Goal: Task Accomplishment & Management: Use online tool/utility

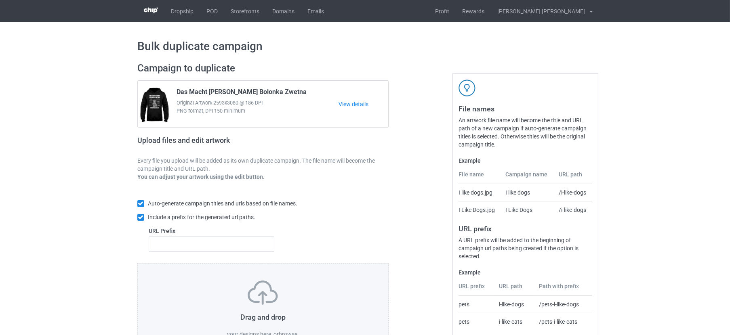
click at [283, 331] on label "browse" at bounding box center [288, 334] width 19 height 6
click at [0, 0] on input "browse" at bounding box center [0, 0] width 0 height 0
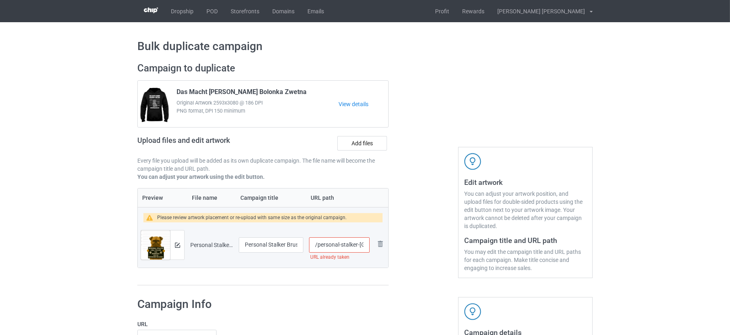
click at [353, 243] on input "/personal-stalker-brussels-griffon" at bounding box center [339, 245] width 61 height 15
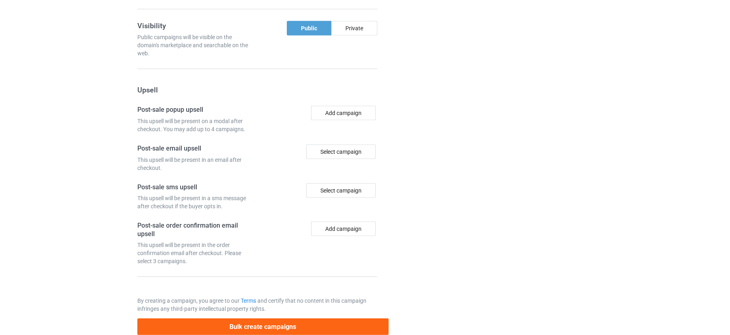
scroll to position [696, 0]
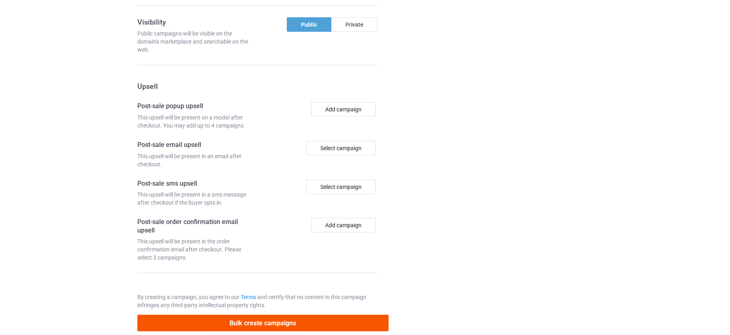
type input "/personal-stalker-brussels-griffon-dog"
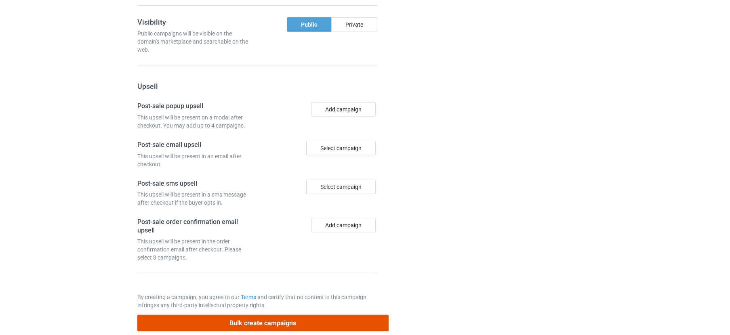
drag, startPoint x: 225, startPoint y: 308, endPoint x: 225, endPoint y: 301, distance: 6.5
click at [225, 315] on button "Bulk create campaigns" at bounding box center [262, 323] width 251 height 17
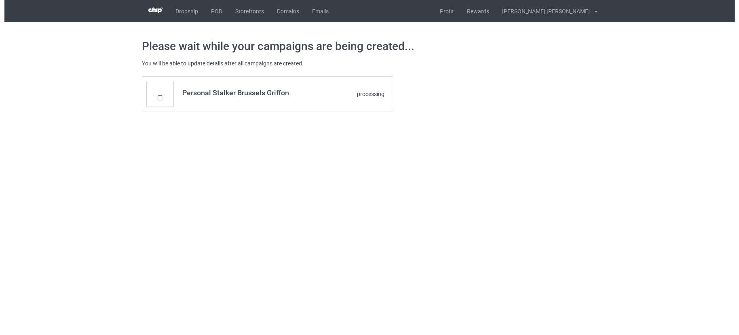
scroll to position [0, 0]
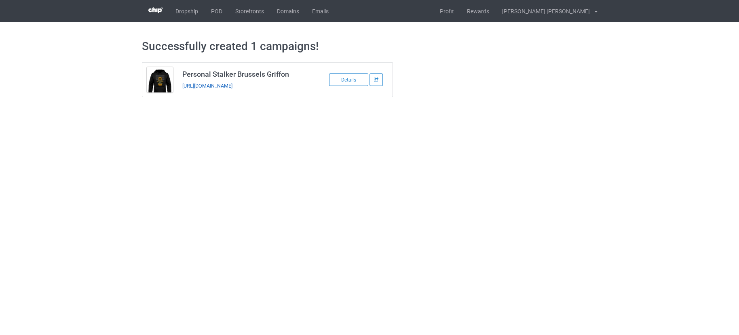
click at [232, 85] on link "https://www.teechip.com/personal-stalker-brussels-griffon-dog" at bounding box center [207, 86] width 50 height 6
click at [216, 13] on link "POD" at bounding box center [217, 11] width 24 height 22
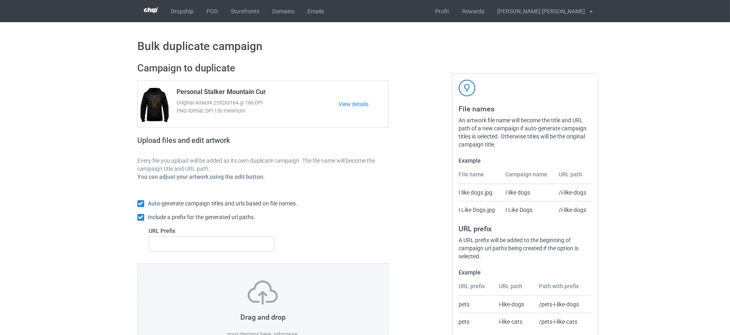
click at [290, 331] on label "browse" at bounding box center [288, 334] width 19 height 6
click at [0, 0] on input "browse" at bounding box center [0, 0] width 0 height 0
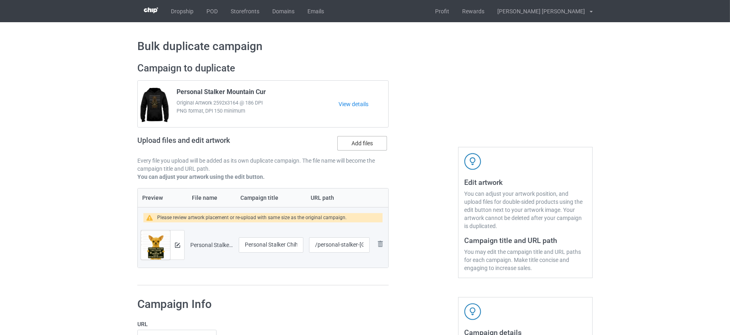
click at [368, 138] on label "Add files" at bounding box center [362, 143] width 50 height 15
click at [0, 0] on input "Add files" at bounding box center [0, 0] width 0 height 0
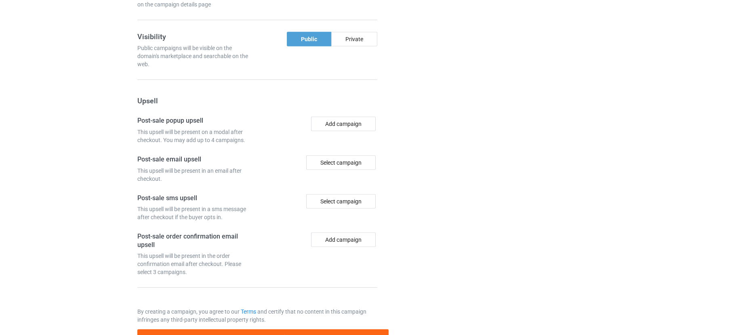
scroll to position [756, 0]
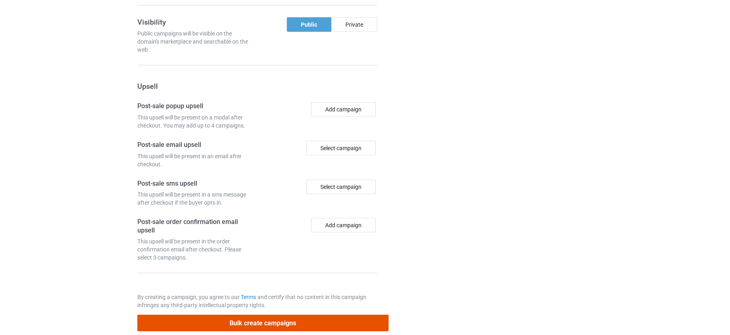
click at [246, 315] on button "Bulk create campaigns" at bounding box center [262, 323] width 251 height 17
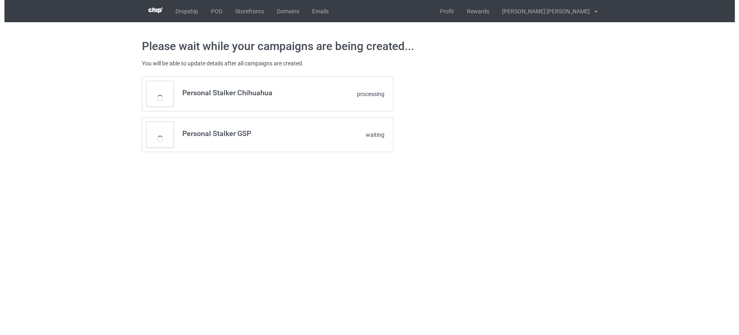
scroll to position [0, 0]
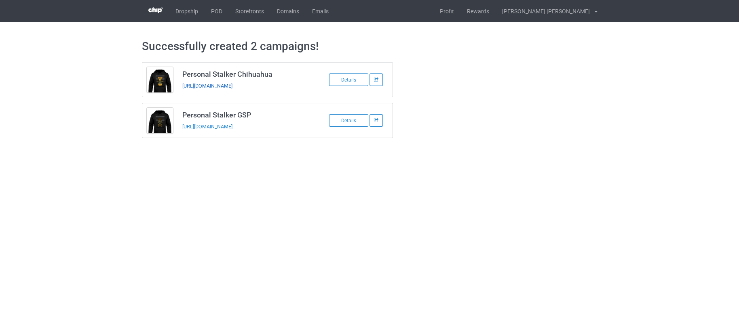
click at [232, 84] on link "https://www.teechip.com/personal-stalker-chihuahua" at bounding box center [207, 86] width 50 height 6
click at [232, 87] on link "https://www.teechip.com/personal-stalker-chihuahua" at bounding box center [207, 86] width 50 height 6
click at [232, 126] on link "https://www.teechip.com/personal-stalker-gsp" at bounding box center [207, 127] width 50 height 6
click at [218, 8] on link "POD" at bounding box center [217, 11] width 24 height 22
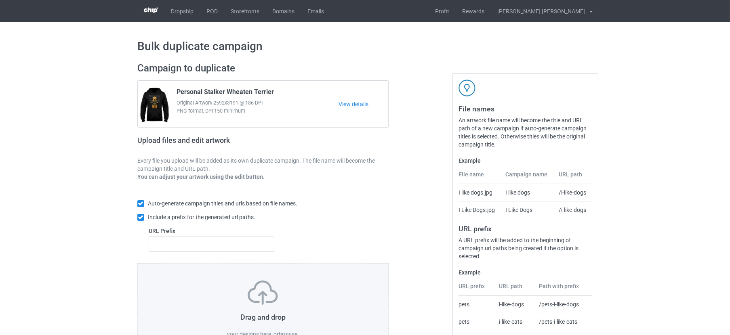
click at [287, 332] on label "browse" at bounding box center [288, 334] width 19 height 6
click at [0, 0] on input "browse" at bounding box center [0, 0] width 0 height 0
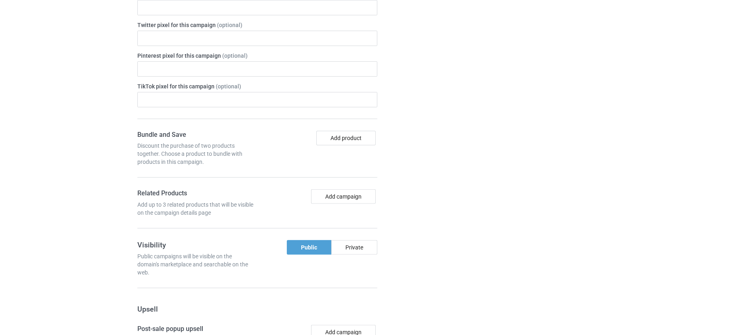
scroll to position [696, 0]
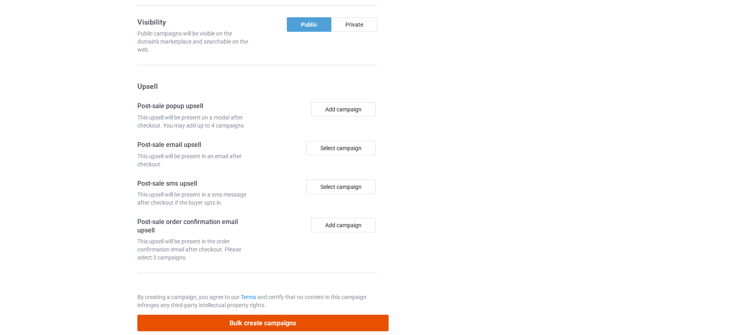
click at [223, 315] on button "Bulk create campaigns" at bounding box center [262, 323] width 251 height 17
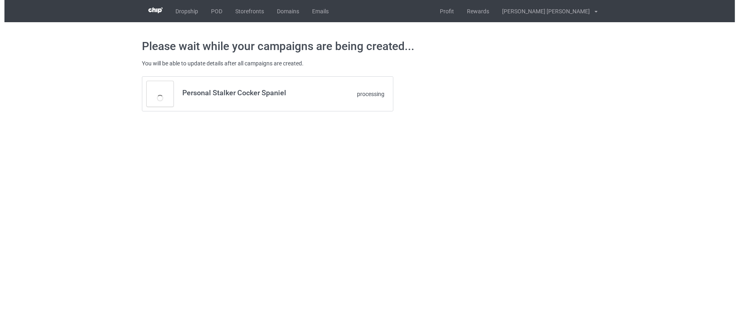
scroll to position [0, 0]
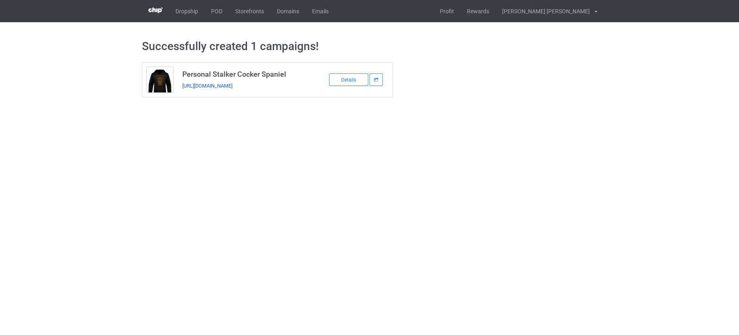
click at [232, 84] on link "[URL][DOMAIN_NAME]" at bounding box center [207, 86] width 50 height 6
click at [214, 11] on link "POD" at bounding box center [217, 11] width 24 height 22
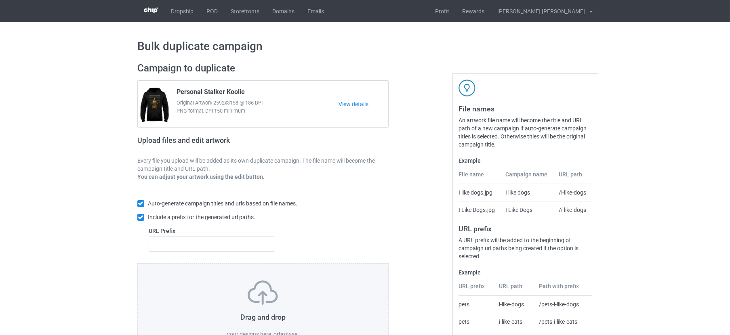
click at [288, 331] on label "browse" at bounding box center [288, 334] width 19 height 6
click at [0, 0] on input "browse" at bounding box center [0, 0] width 0 height 0
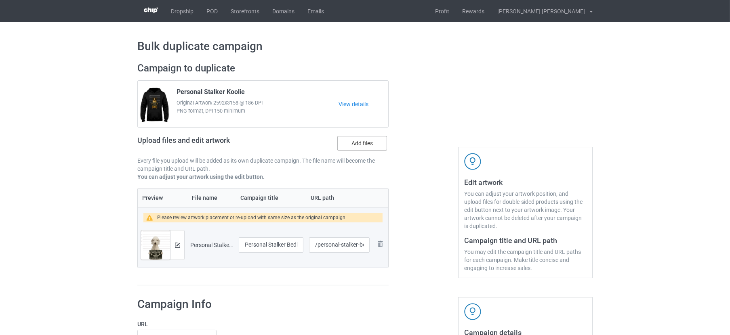
click at [369, 150] on label "Add files" at bounding box center [362, 143] width 50 height 15
click at [0, 0] on input "Add files" at bounding box center [0, 0] width 0 height 0
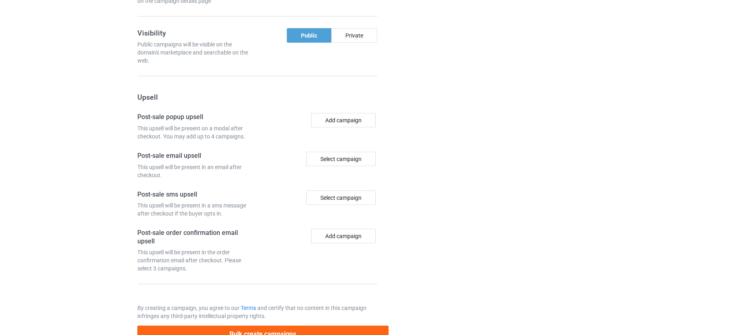
scroll to position [756, 0]
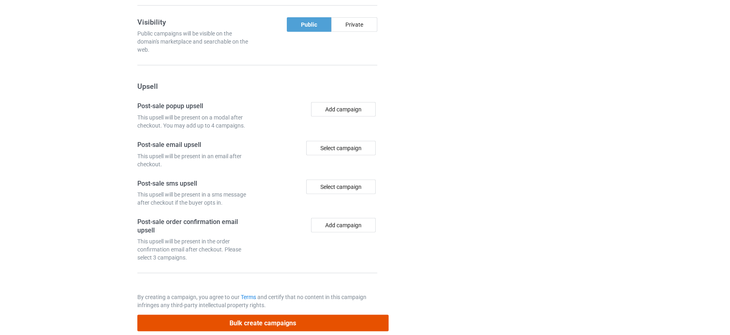
click at [277, 315] on button "Bulk create campaigns" at bounding box center [262, 323] width 251 height 17
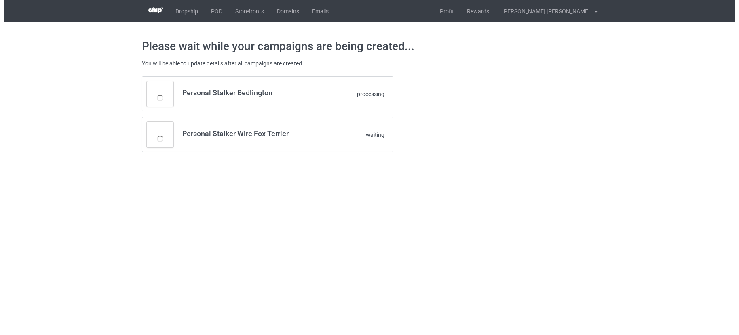
scroll to position [0, 0]
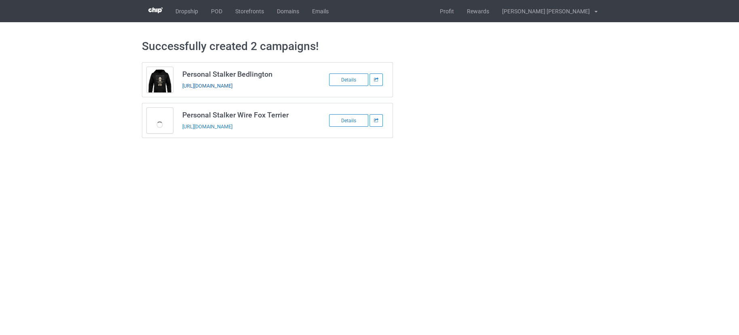
click at [232, 84] on link "https://www.teechip.com/personal-stalker-bedlington" at bounding box center [207, 86] width 50 height 6
click at [232, 126] on link "https://www.teechip.com/personal-stalker-wire-fox-terrier" at bounding box center [207, 127] width 50 height 6
click at [218, 10] on link "POD" at bounding box center [217, 11] width 24 height 22
